Goal: Obtain resource: Obtain resource

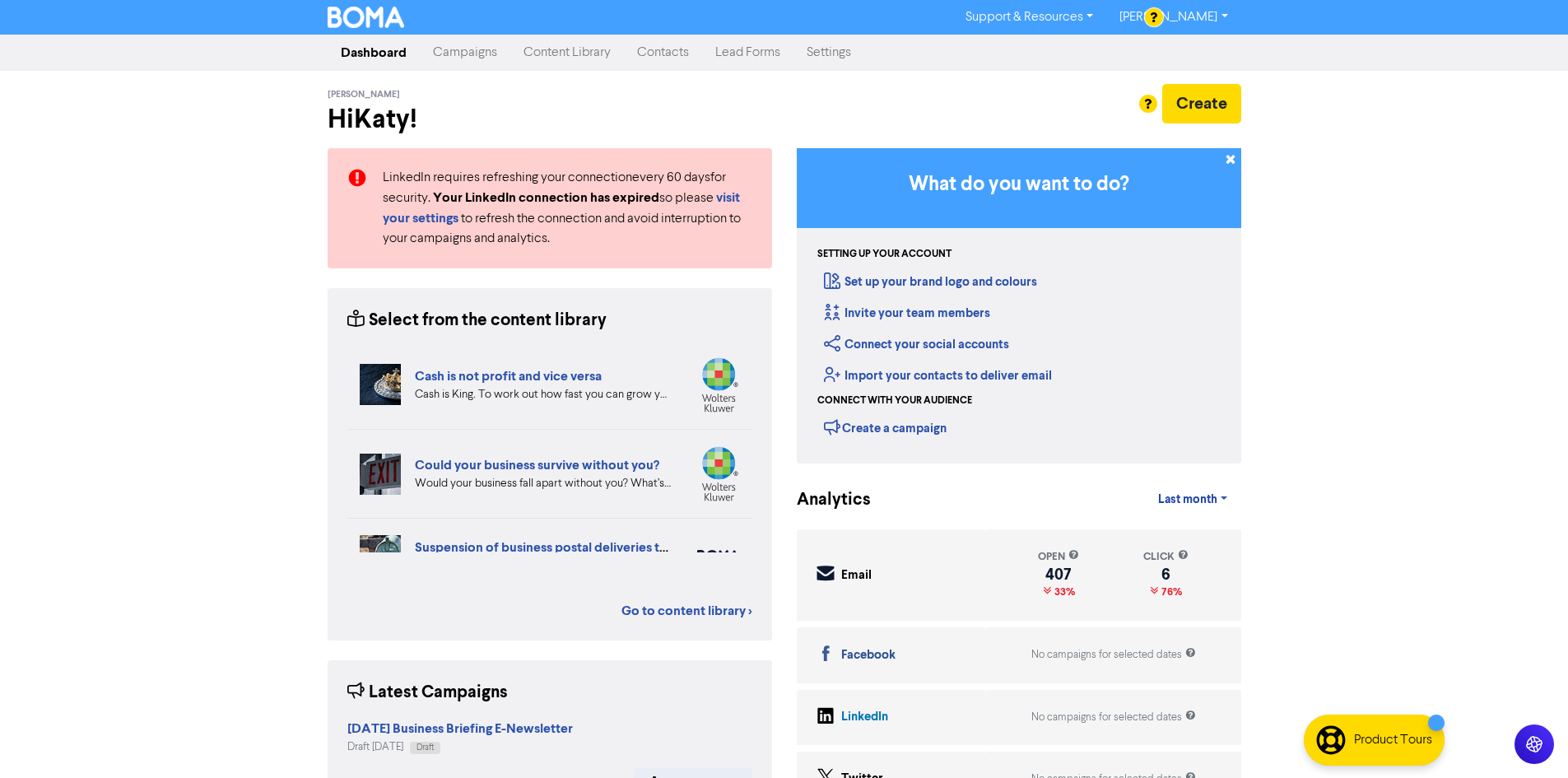
click at [574, 58] on link "Content Library" at bounding box center [567, 53] width 114 height 33
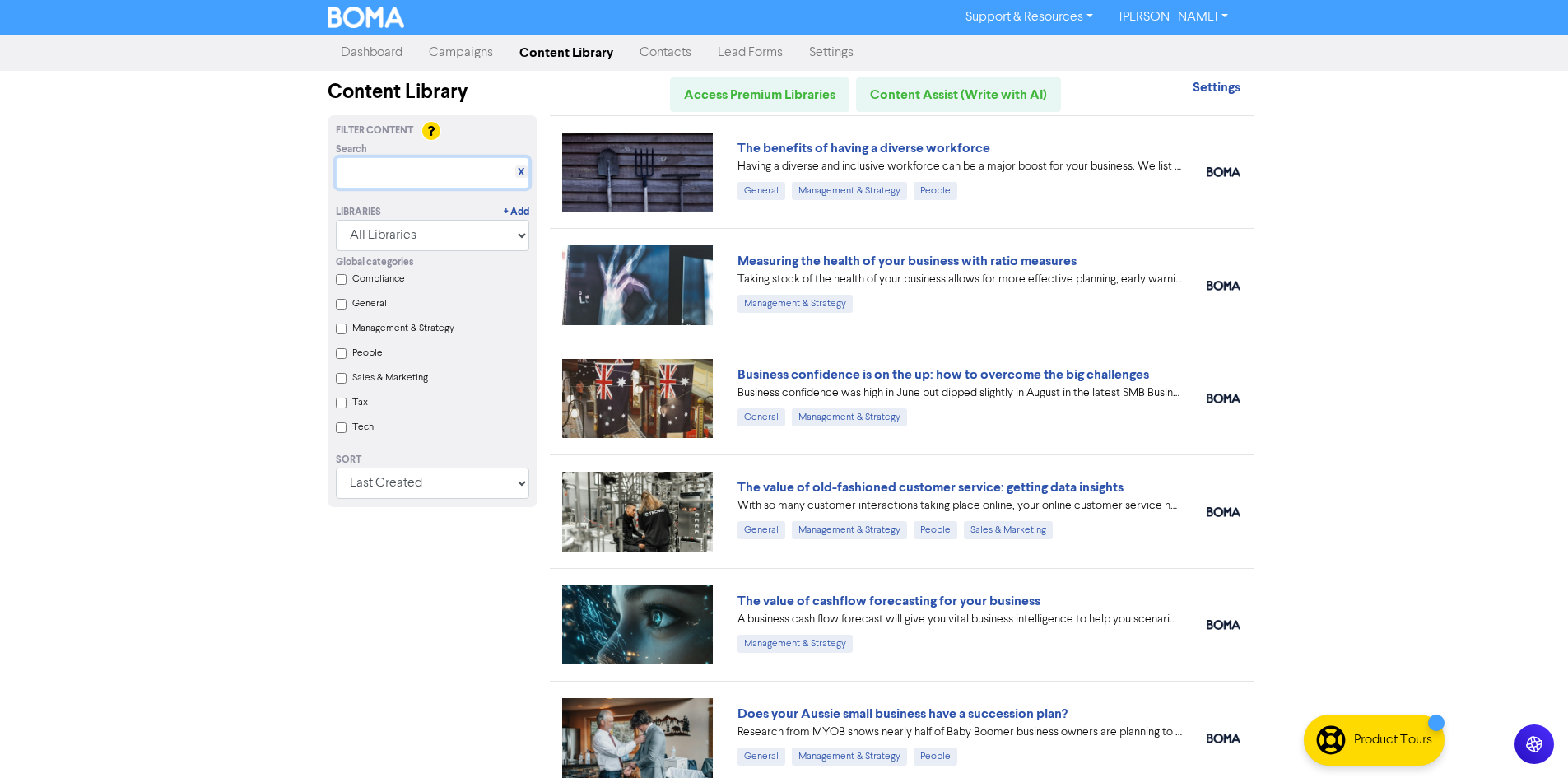
click at [422, 171] on input "text" at bounding box center [432, 172] width 193 height 31
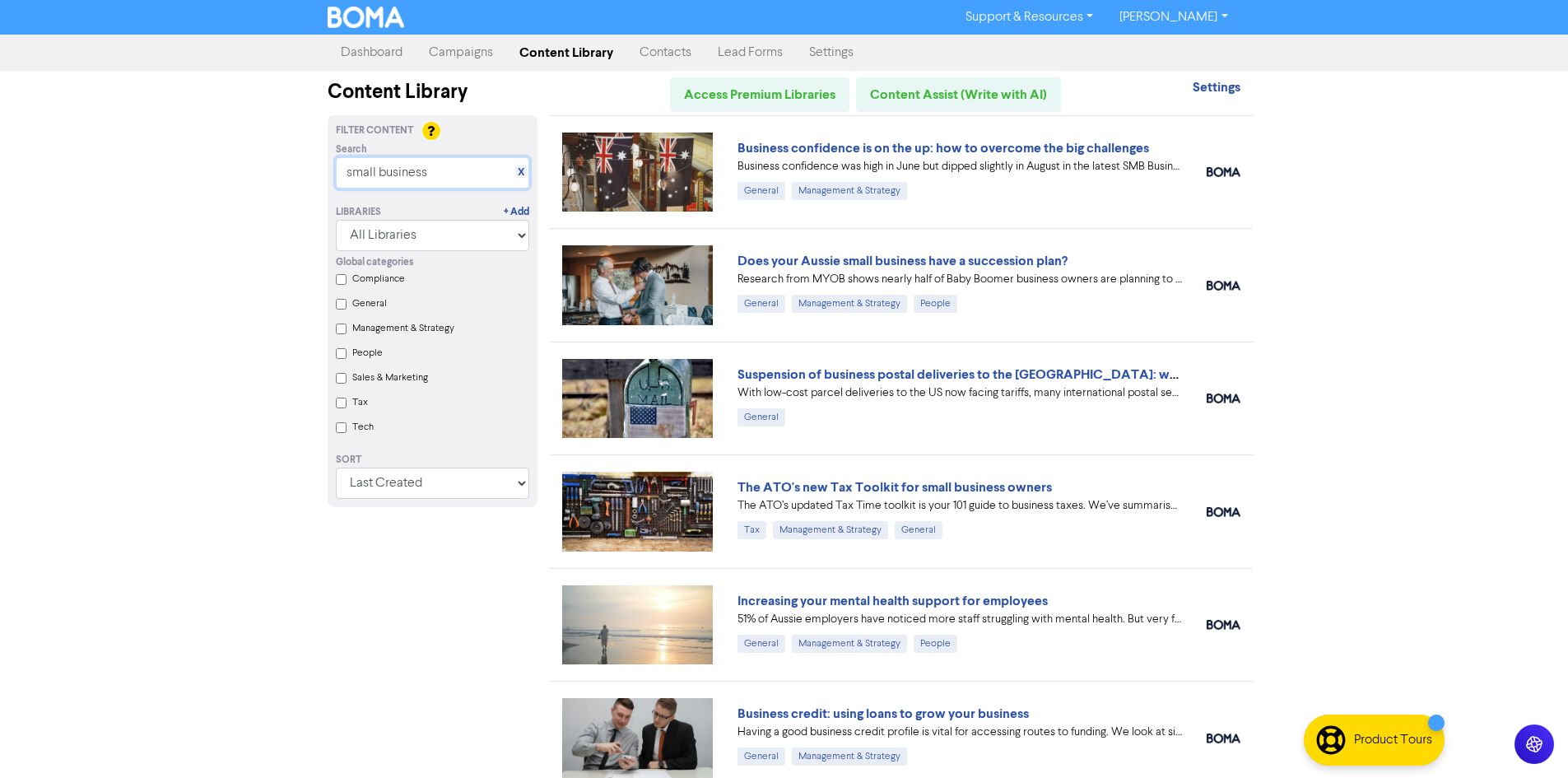
type input "small business"
click at [956, 152] on link "Business confidence is on the up: how to overcome the big challenges" at bounding box center [944, 148] width 412 height 17
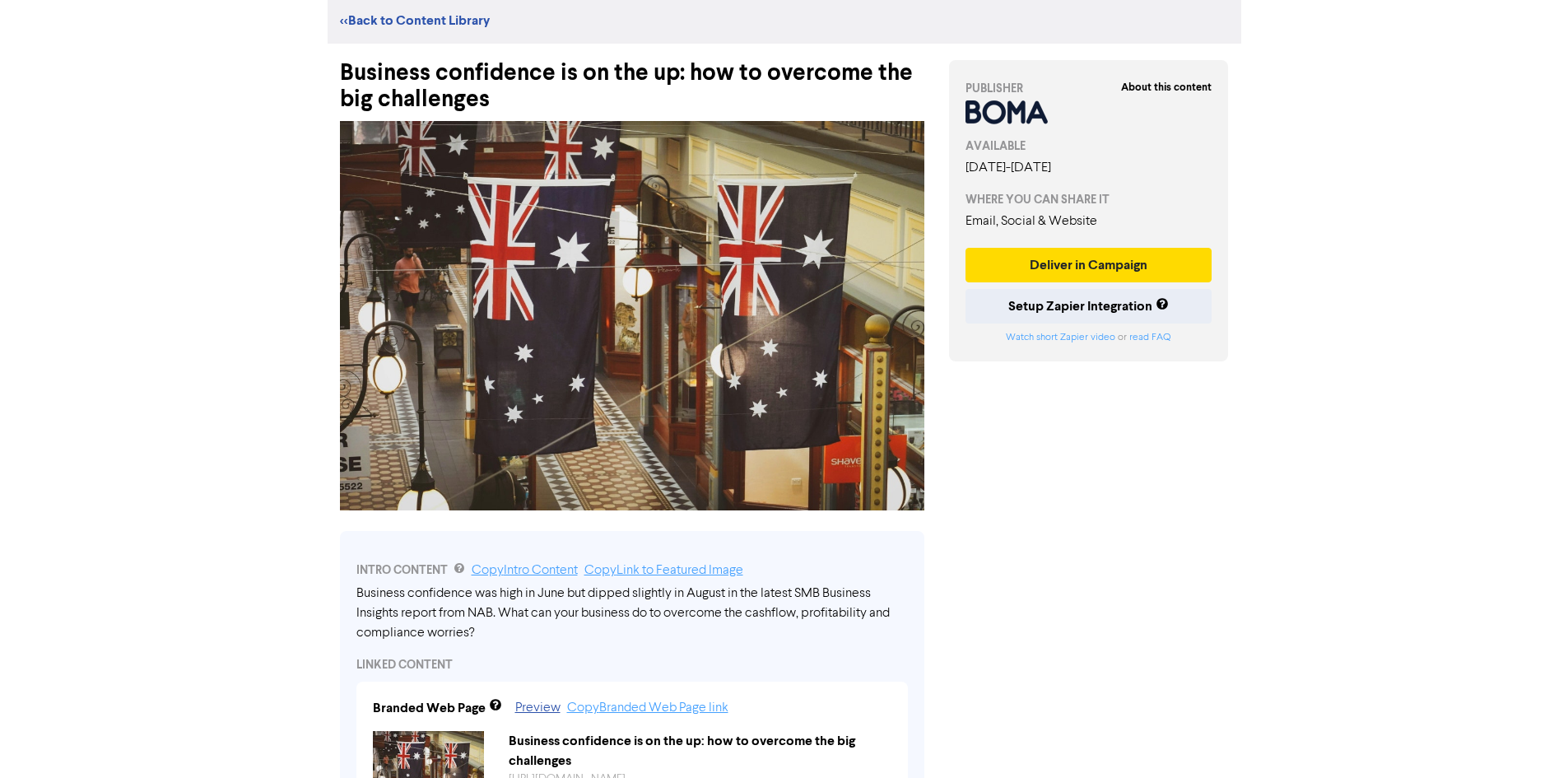
scroll to position [9, 0]
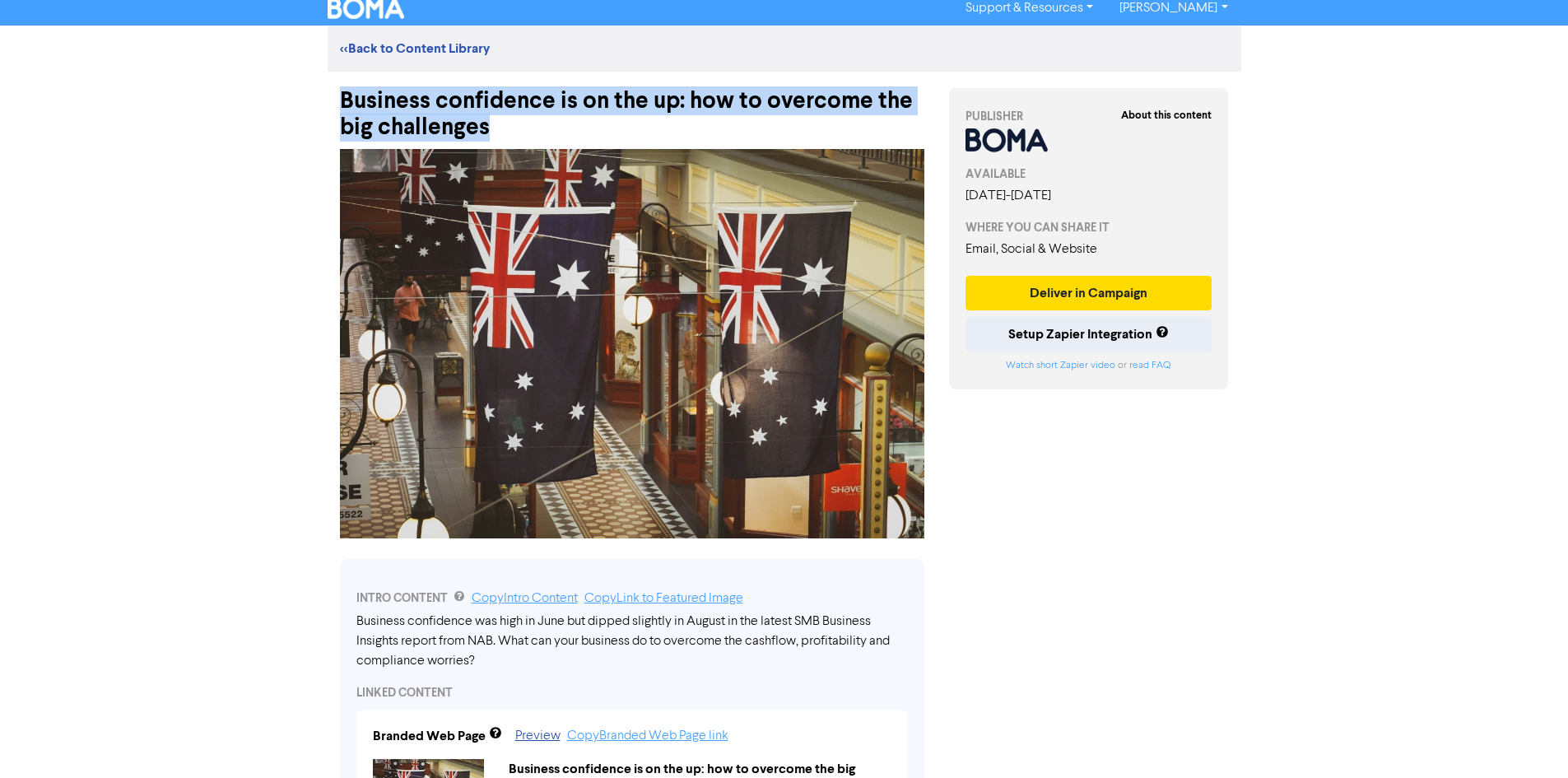
drag, startPoint x: 502, startPoint y: 127, endPoint x: 343, endPoint y: 113, distance: 159.6
click at [343, 113] on div "Business confidence is on the up: how to overcome the big challenges" at bounding box center [632, 106] width 584 height 70
copy div "Business confidence is on the up: how to overcome the big challenges"
click at [429, 119] on div "Business confidence is on the up: how to overcome the big challenges" at bounding box center [632, 106] width 584 height 70
drag, startPoint x: 485, startPoint y: 131, endPoint x: 402, endPoint y: 119, distance: 83.9
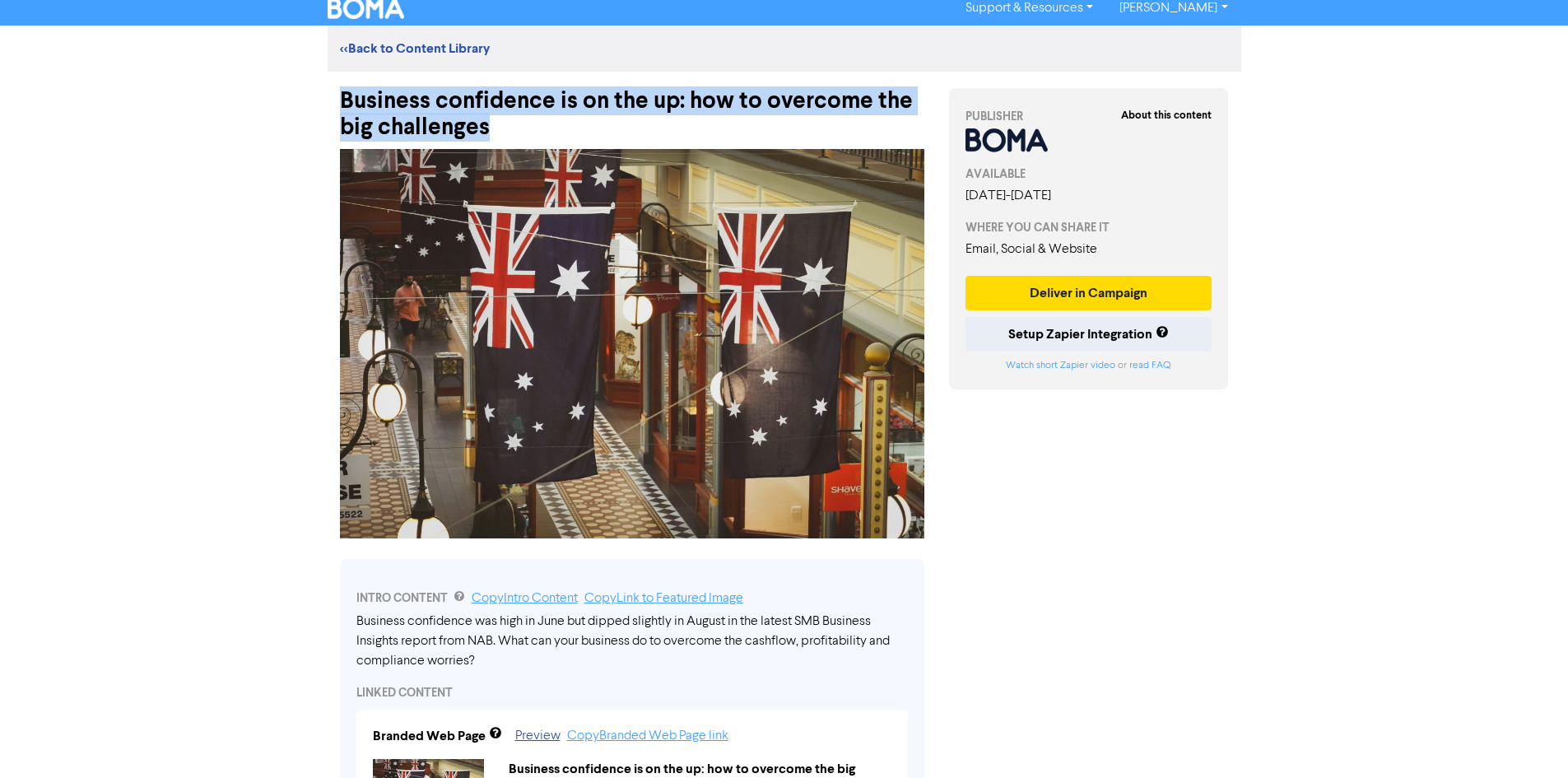
click at [358, 100] on div "Business confidence is on the up: how to overcome the big challenges" at bounding box center [632, 106] width 584 height 70
drag, startPoint x: 403, startPoint y: 120, endPoint x: 373, endPoint y: 122, distance: 30.1
click at [373, 122] on div "Business confidence is on the up: how to overcome the big challenges" at bounding box center [632, 106] width 584 height 70
drag, startPoint x: 495, startPoint y: 125, endPoint x: 341, endPoint y: 101, distance: 155.9
click at [341, 101] on div "Business confidence is on the up: how to overcome the big challenges" at bounding box center [632, 106] width 584 height 70
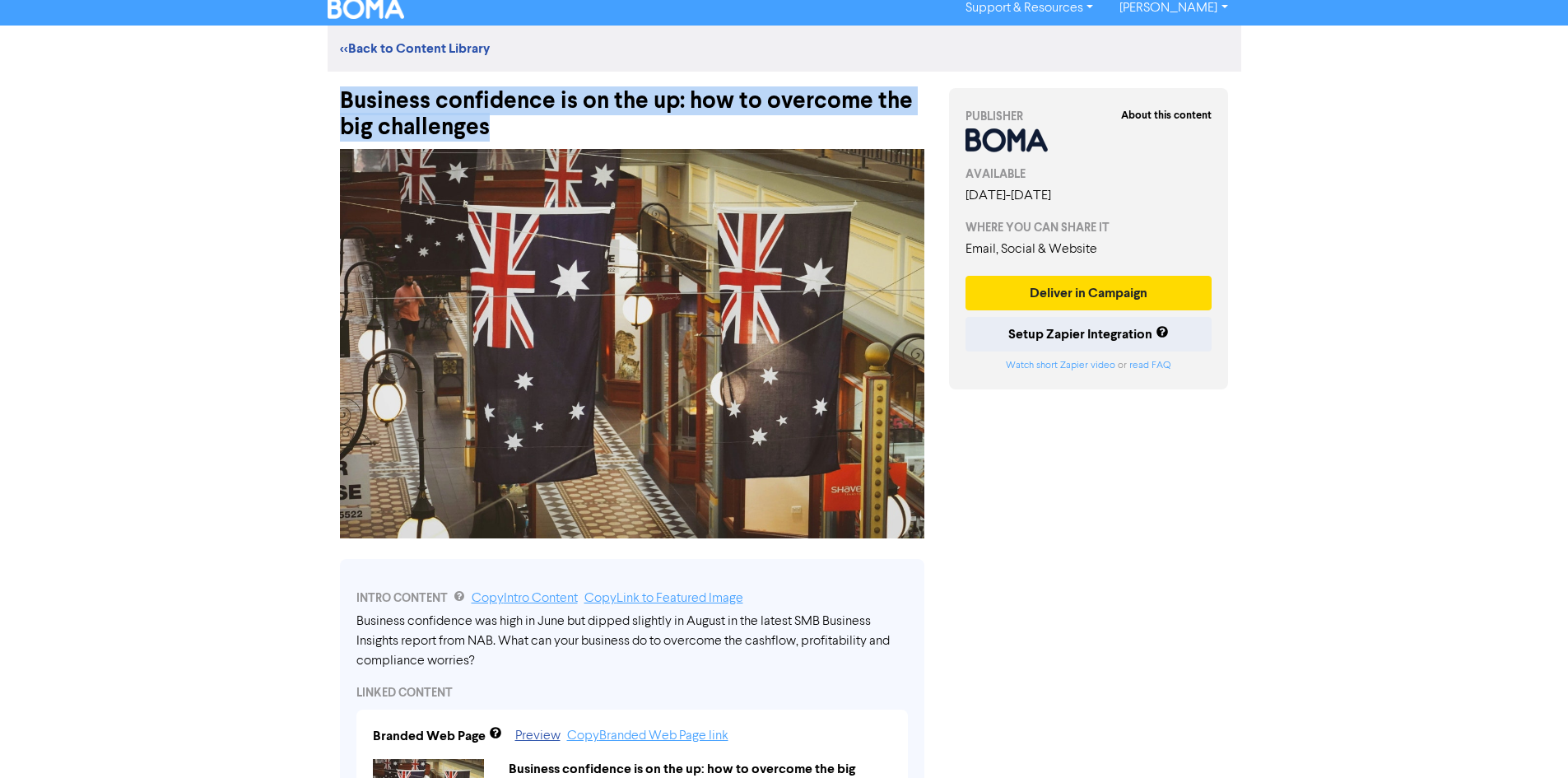
copy div "Business confidence is on the up: how to overcome the big challenges"
